Goal: Find specific page/section: Locate a particular part of the current website

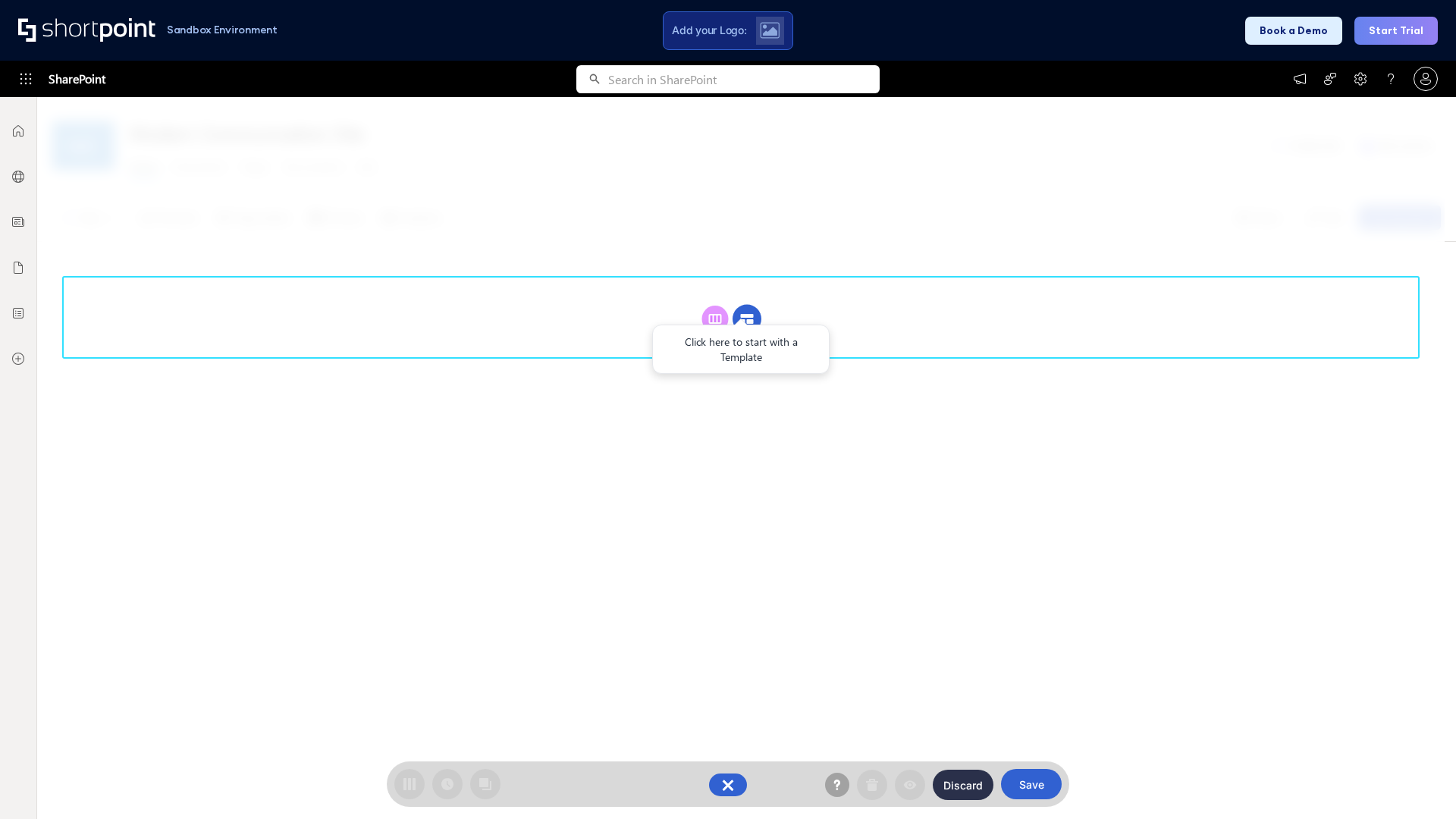
click at [747, 319] on circle at bounding box center [747, 319] width 29 height 29
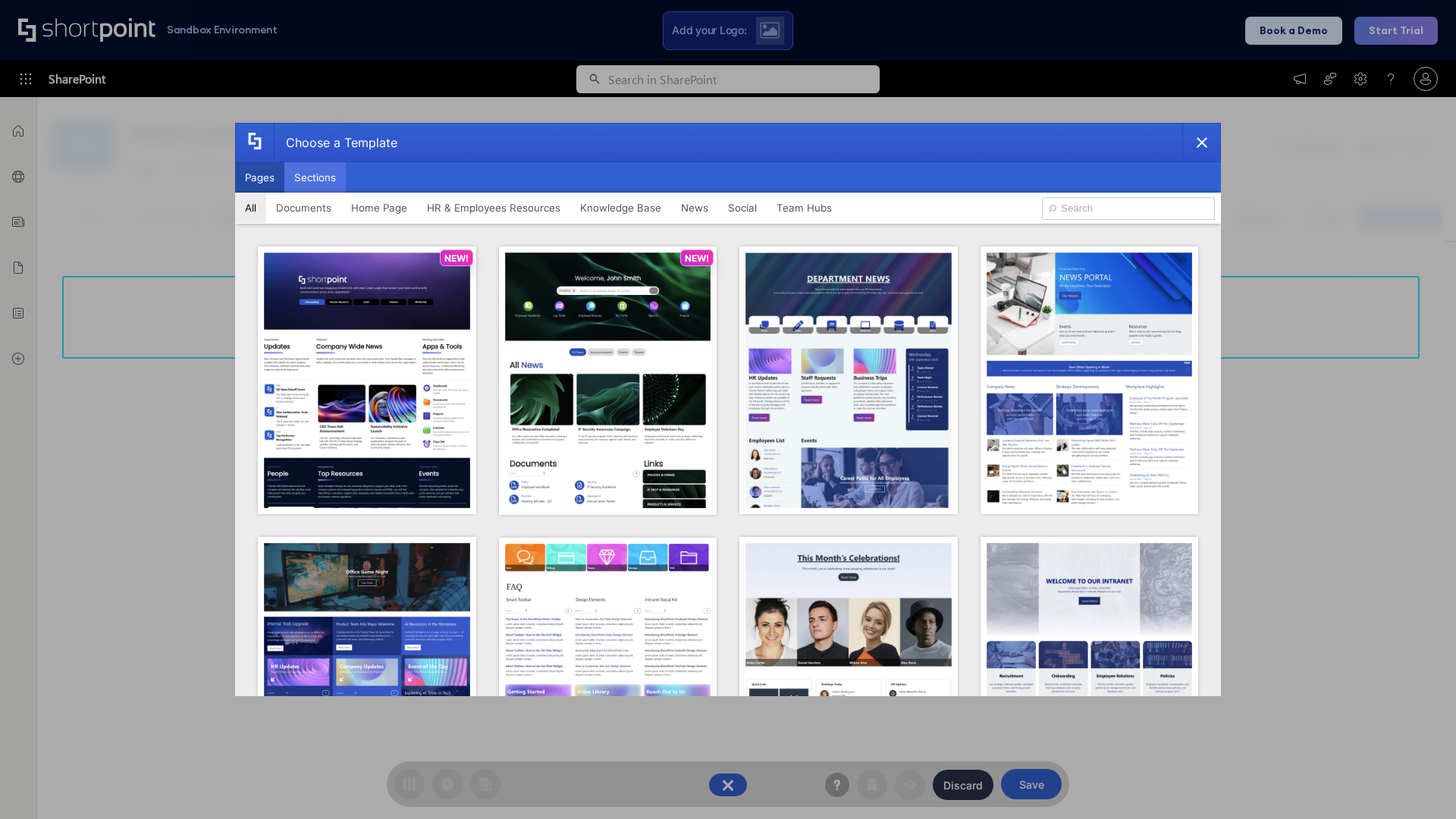
click at [315, 178] on button "Sections" at bounding box center [315, 178] width 61 height 30
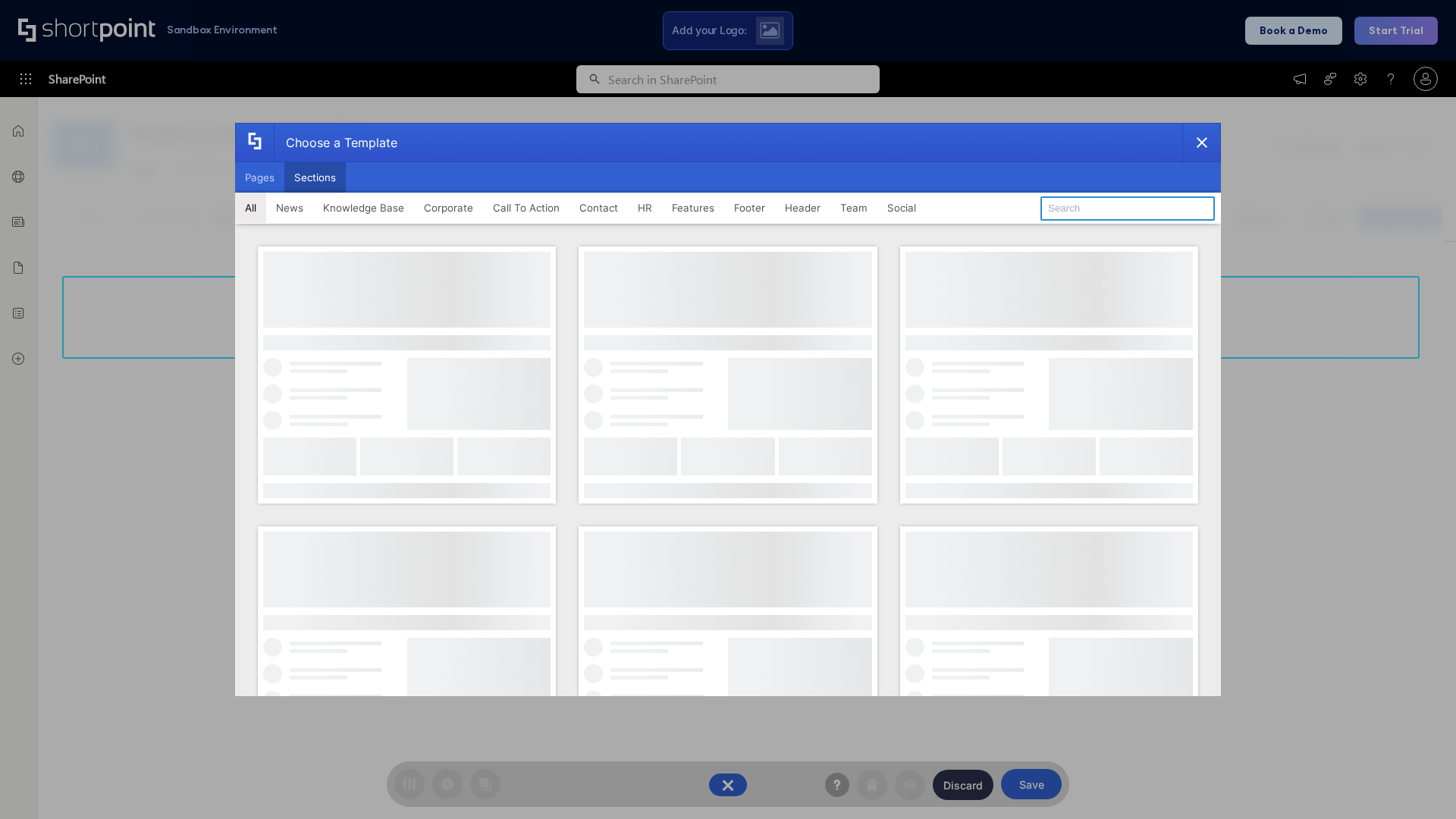
type input "Upcoming Vacations"
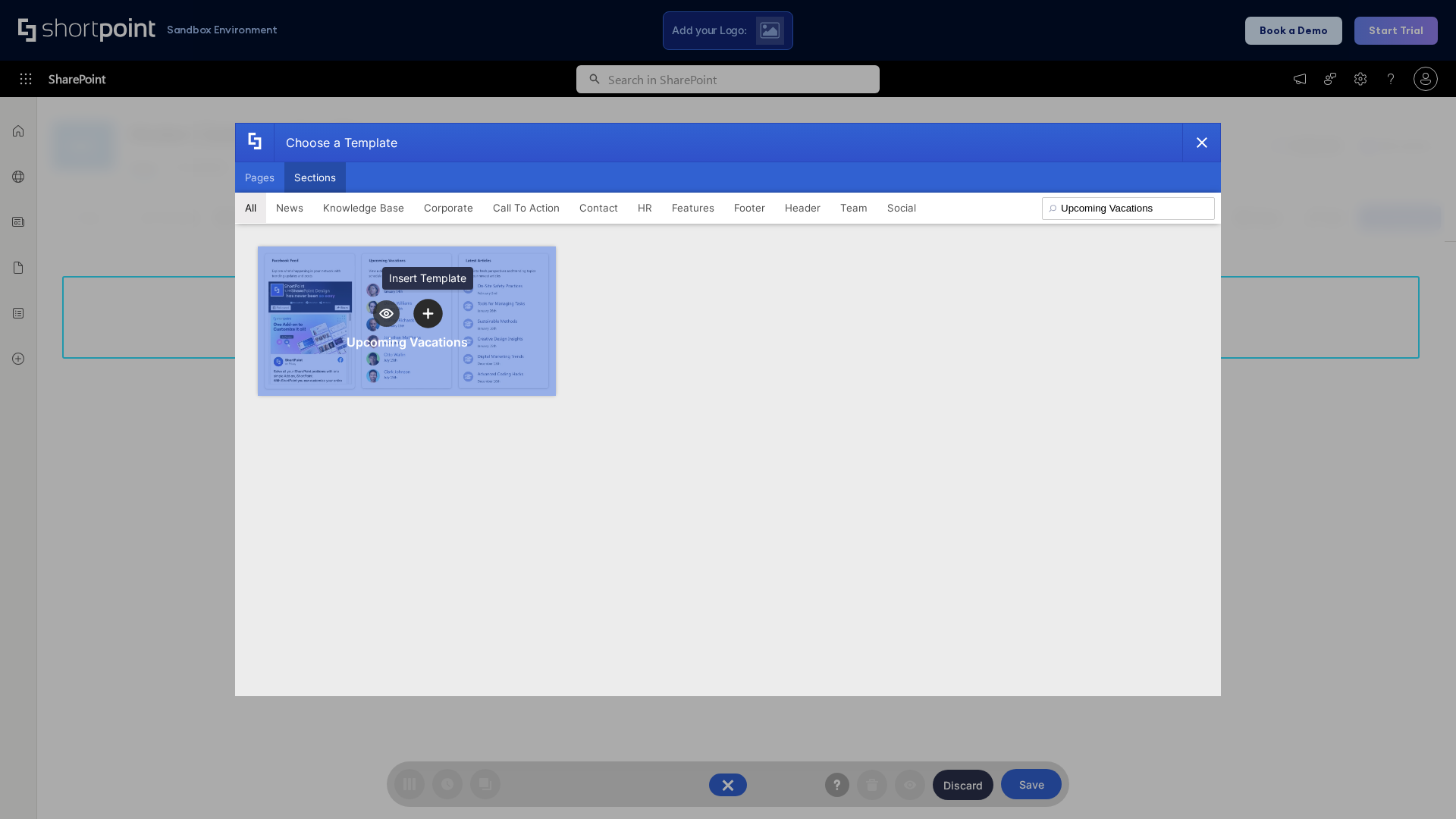
click at [427, 313] on icon "template selector" at bounding box center [427, 312] width 10 height 10
